Goal: Information Seeking & Learning: Compare options

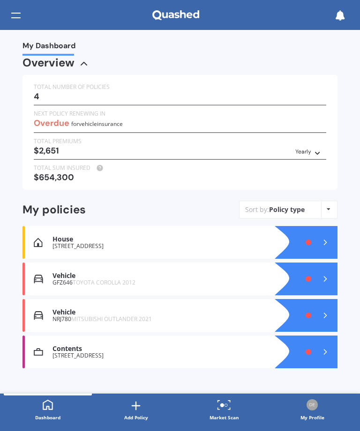
click at [65, 309] on div "Vehicle" at bounding box center [159, 313] width 214 height 8
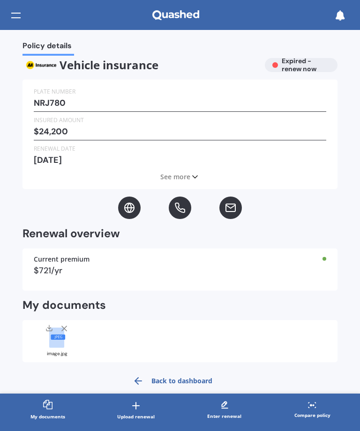
click at [76, 129] on div "Insured amount $ 24,200" at bounding box center [180, 128] width 292 height 25
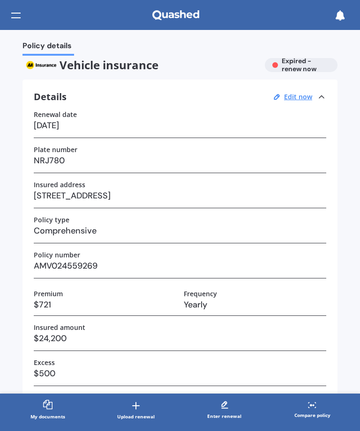
click at [294, 97] on u "Edit now" at bounding box center [298, 96] width 28 height 9
select select "29"
select select "09"
select select "2022"
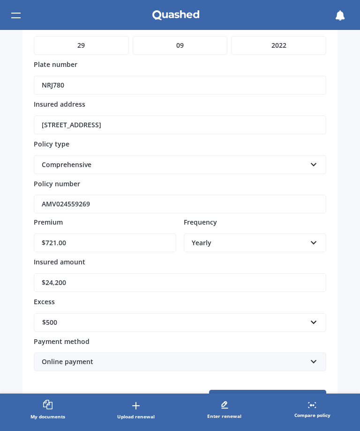
scroll to position [132, 0]
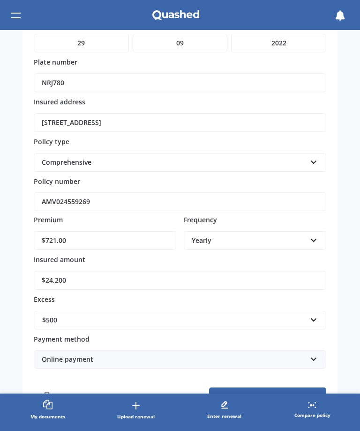
click at [76, 275] on input "$24,200" at bounding box center [180, 280] width 292 height 19
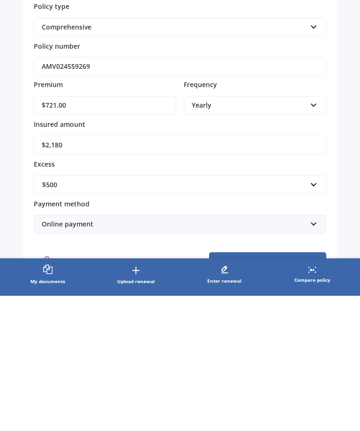
type input "$21,800"
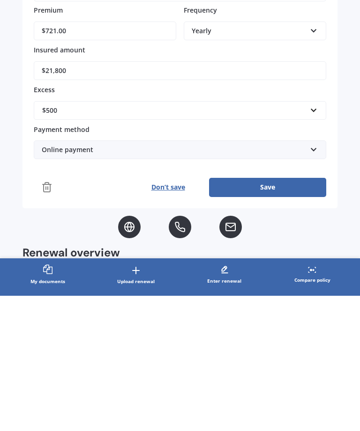
scroll to position [205, 0]
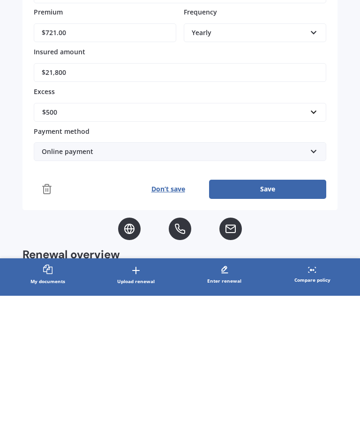
click at [263, 315] on button "Save" at bounding box center [267, 324] width 117 height 19
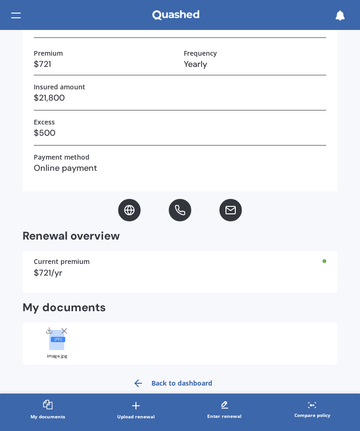
scroll to position [240, 0]
click at [141, 381] on icon at bounding box center [137, 383] width 11 height 11
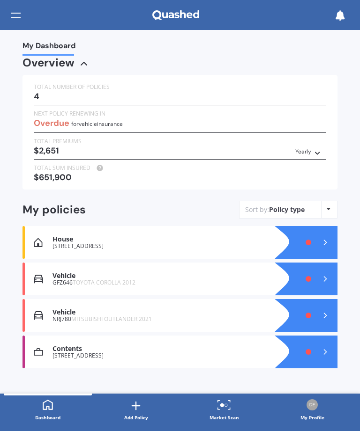
click at [324, 313] on polyline at bounding box center [325, 315] width 2 height 5
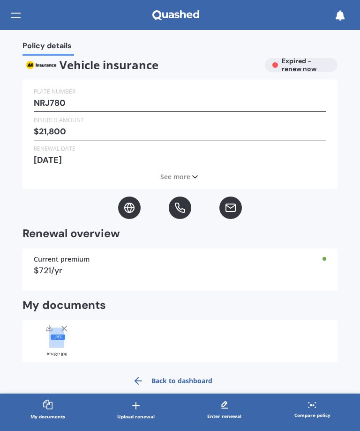
click at [313, 411] on div "Compare policy" at bounding box center [312, 415] width 36 height 9
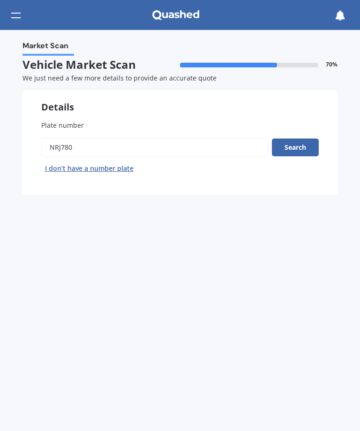
click at [293, 144] on button "Search" at bounding box center [295, 148] width 47 height 18
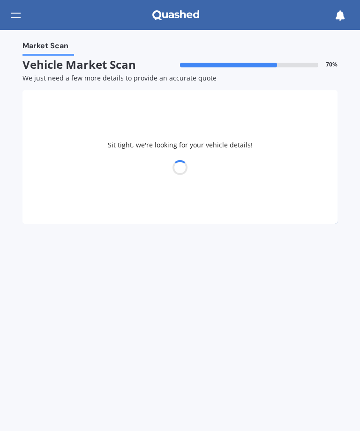
select select "MITSUBISHI"
select select "OUTLANDER"
select select "01"
select select "10"
select select "1956"
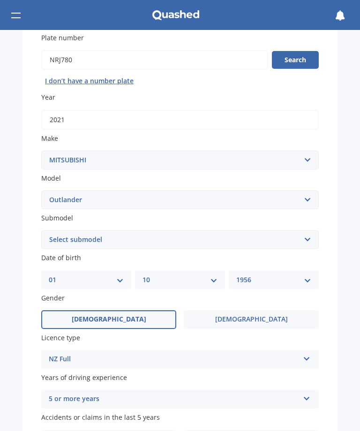
scroll to position [89, 0]
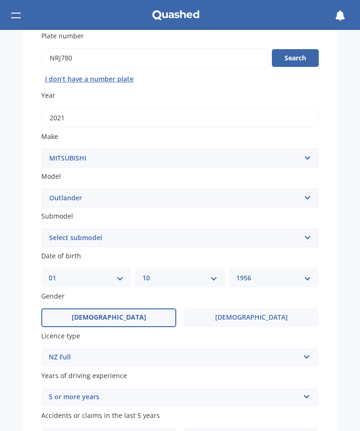
click at [306, 234] on select "Select submodel (All other) 2.4 Litre Station Wagon 3.0 Litre AWD 3.0 VRX Auto …" at bounding box center [179, 237] width 277 height 19
select select "LS 2.4P/CVT"
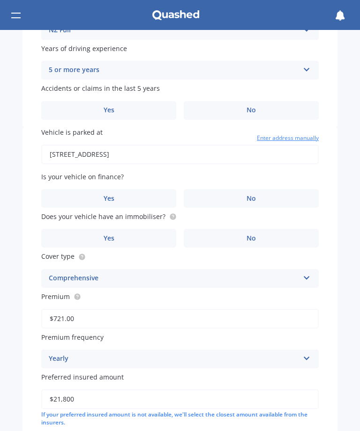
scroll to position [417, 0]
click at [254, 106] on span "No" at bounding box center [250, 110] width 9 height 8
click at [0, 0] on input "No" at bounding box center [0, 0] width 0 height 0
click at [250, 194] on span "No" at bounding box center [250, 198] width 9 height 8
click at [0, 0] on input "No" at bounding box center [0, 0] width 0 height 0
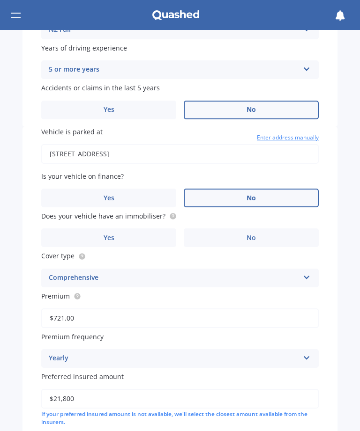
click at [246, 234] on span "No" at bounding box center [250, 238] width 9 height 8
click at [0, 0] on input "No" at bounding box center [0, 0] width 0 height 0
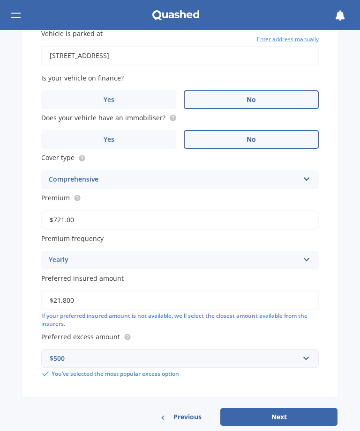
scroll to position [515, 0]
click at [284, 409] on button "Next" at bounding box center [278, 418] width 117 height 18
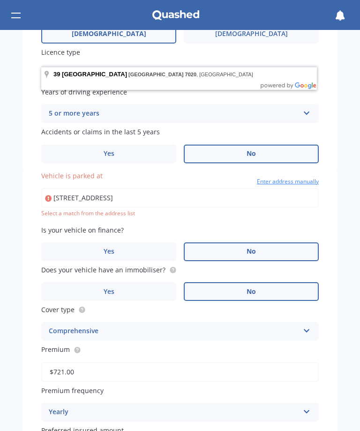
scroll to position [373, 0]
click at [117, 188] on input "[STREET_ADDRESS]" at bounding box center [179, 198] width 277 height 20
click at [72, 188] on input "[STREET_ADDRESS]" at bounding box center [179, 198] width 277 height 20
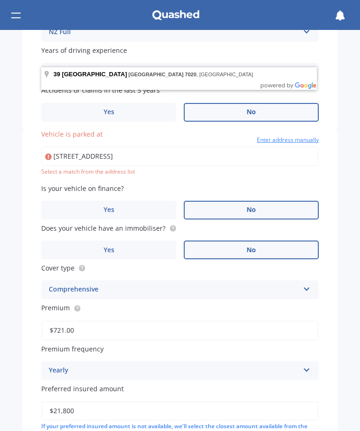
scroll to position [414, 0]
click at [169, 147] on input "[STREET_ADDRESS]" at bounding box center [179, 157] width 277 height 20
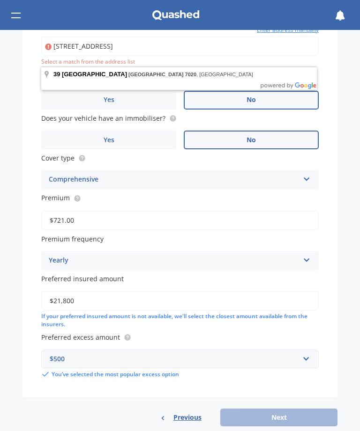
scroll to position [524, 0]
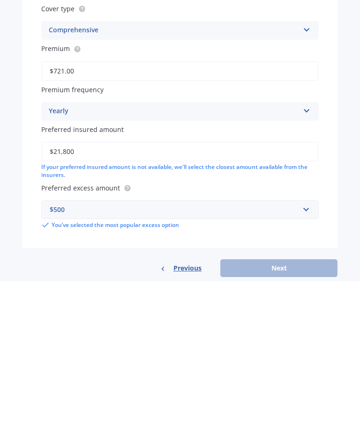
click at [275, 409] on div "Previous Next" at bounding box center [179, 418] width 315 height 18
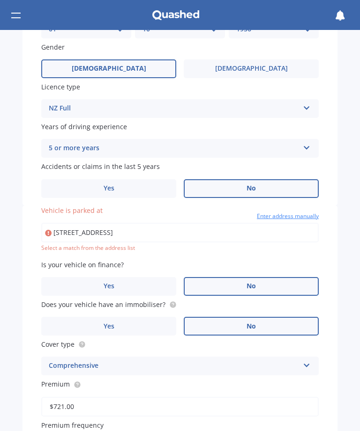
scroll to position [338, 0]
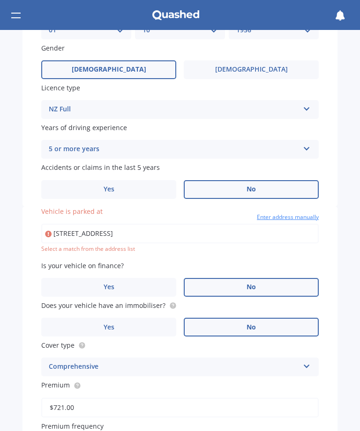
click at [47, 229] on icon at bounding box center [48, 233] width 7 height 9
type input "[STREET_ADDRESS]"
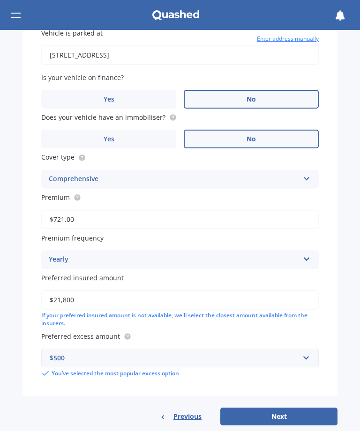
scroll to position [515, 0]
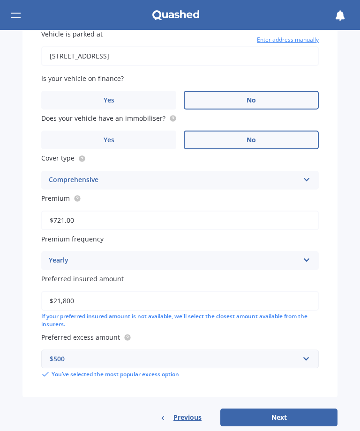
click at [276, 409] on button "Next" at bounding box center [278, 418] width 117 height 18
select select "01"
select select "10"
select select "1956"
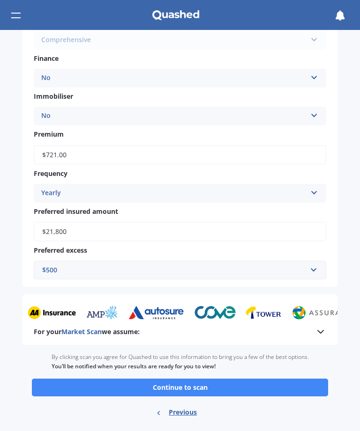
scroll to position [367, 0]
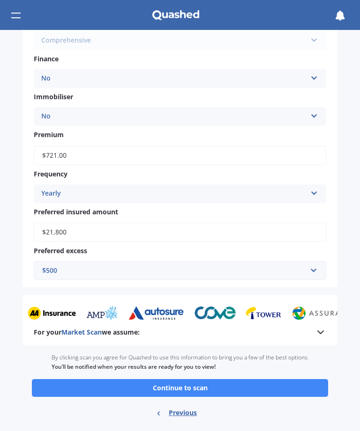
click at [180, 379] on button "Continue to scan" at bounding box center [180, 388] width 296 height 18
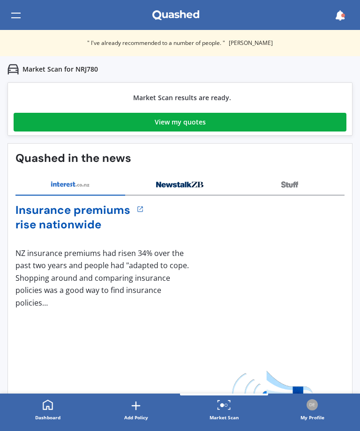
click at [178, 116] on div "View my quotes" at bounding box center [179, 122] width 51 height 19
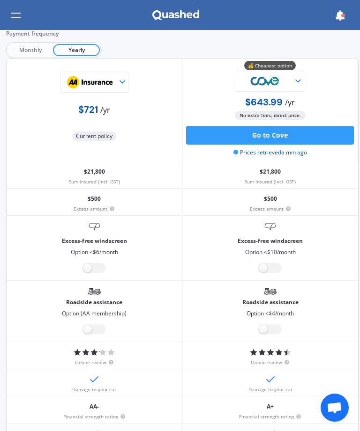
scroll to position [51, 1]
click at [286, 80] on img at bounding box center [265, 81] width 56 height 21
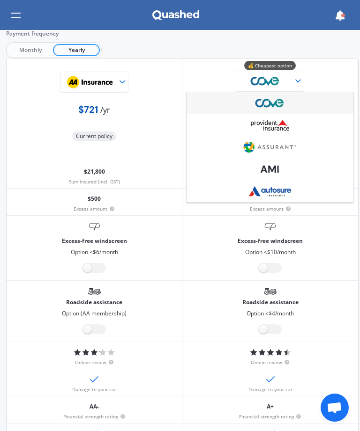
click at [265, 80] on img at bounding box center [265, 81] width 56 height 21
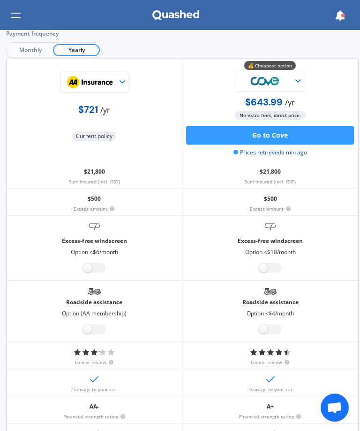
click at [277, 132] on button "Go to Cove" at bounding box center [270, 135] width 168 height 19
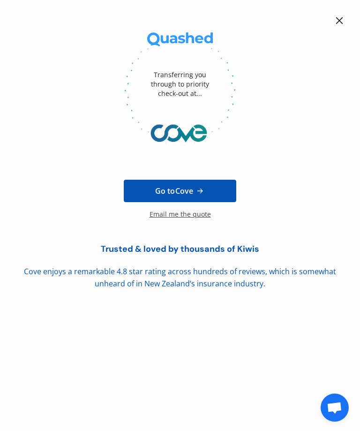
click at [204, 186] on icon at bounding box center [200, 190] width 10 height 9
